Goal: Check status

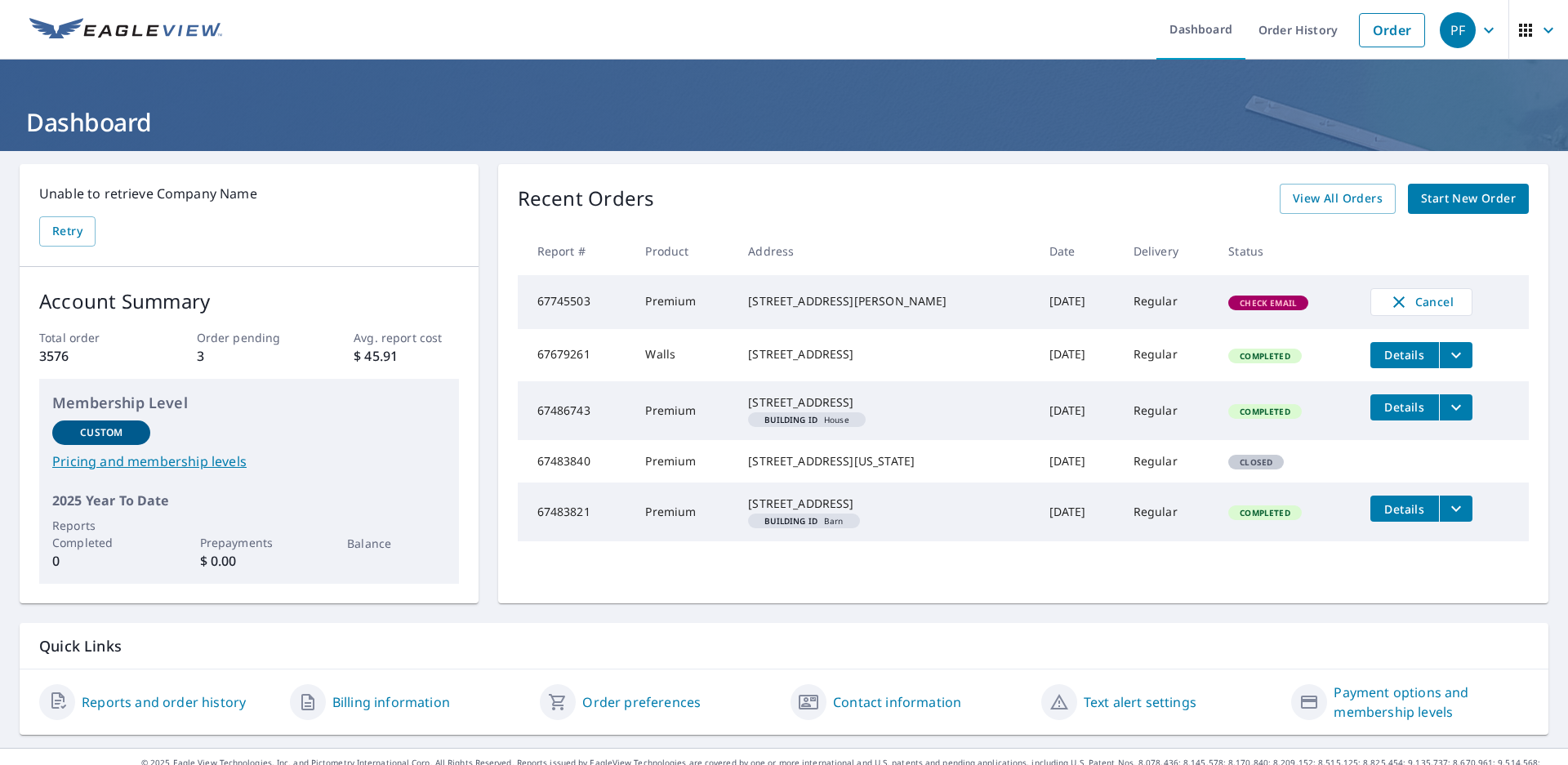
click at [1229, 308] on span "Check Email" at bounding box center [1267, 302] width 77 height 11
click at [1075, 304] on td "[DATE]" at bounding box center [1078, 302] width 84 height 54
click at [1036, 303] on td "[DATE]" at bounding box center [1078, 302] width 84 height 54
click at [916, 303] on div "[STREET_ADDRESS][PERSON_NAME]" at bounding box center [885, 301] width 275 height 17
drag, startPoint x: 850, startPoint y: 303, endPoint x: 790, endPoint y: 303, distance: 60.0
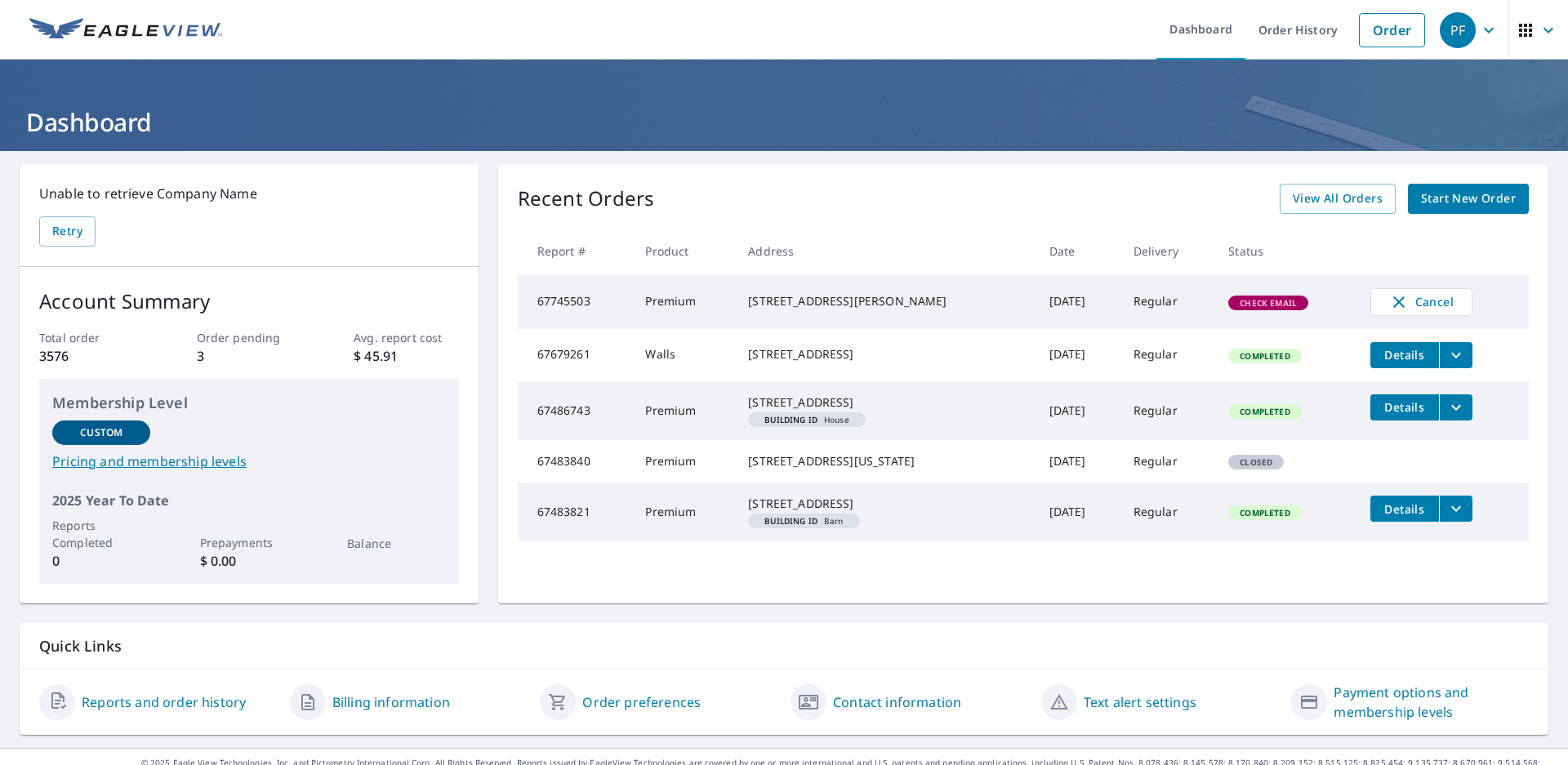
click at [850, 303] on div "[STREET_ADDRESS][PERSON_NAME]" at bounding box center [885, 301] width 275 height 17
click at [755, 300] on div "[STREET_ADDRESS][PERSON_NAME]" at bounding box center [885, 301] width 275 height 17
click at [730, 297] on td "Premium" at bounding box center [683, 302] width 103 height 54
click at [886, 296] on div "[STREET_ADDRESS][PERSON_NAME]" at bounding box center [885, 301] width 275 height 17
click at [951, 224] on div "Recent Orders View All Orders Start New Order Report # Product Address Date Del…" at bounding box center [1023, 383] width 1050 height 439
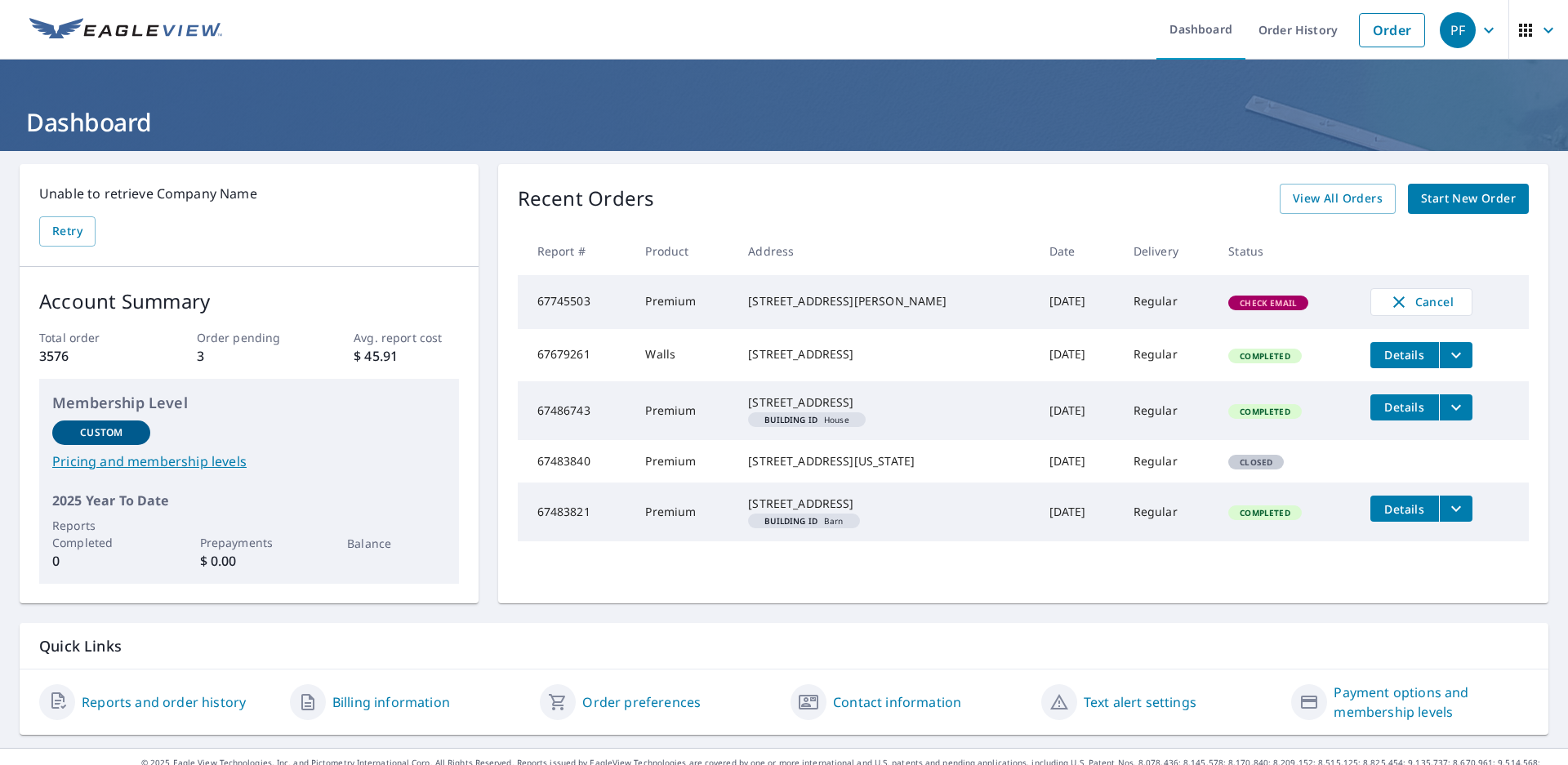
click at [387, 193] on p "Unable to retrieve Company Name" at bounding box center [249, 193] width 419 height 19
